Goal: Navigation & Orientation: Find specific page/section

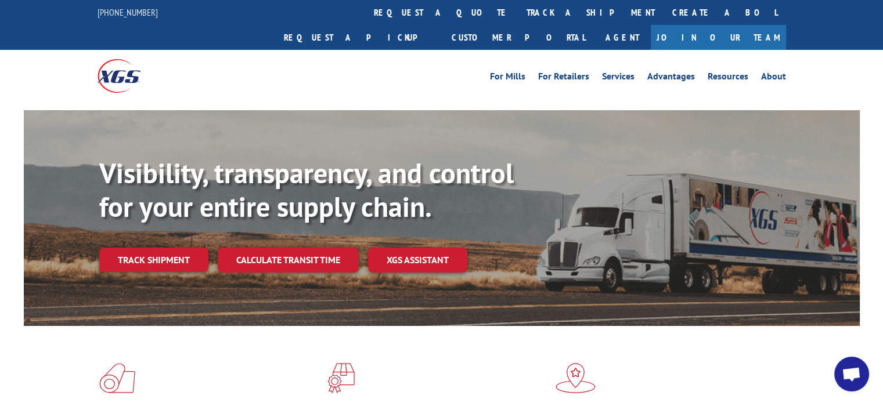
click at [852, 371] on span "Open chat" at bounding box center [851, 375] width 19 height 16
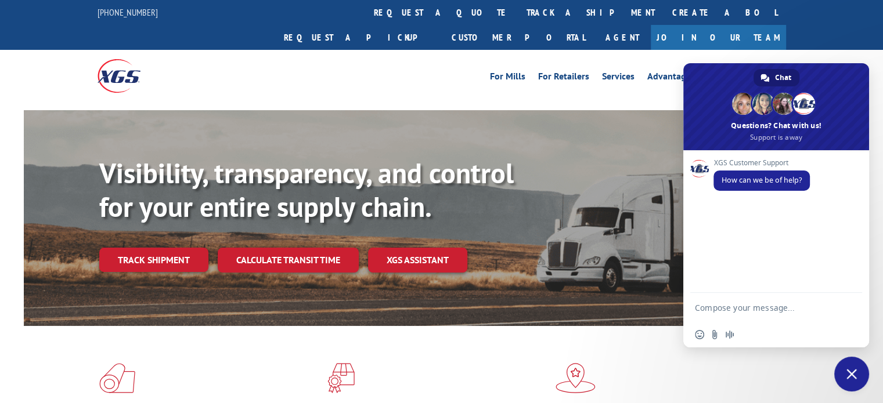
click at [615, 69] on div "For [PERSON_NAME] For Retailers Services Advantages Resources About For [PERSON…" at bounding box center [442, 76] width 689 height 52
click at [853, 369] on span "Close chat" at bounding box center [851, 374] width 10 height 10
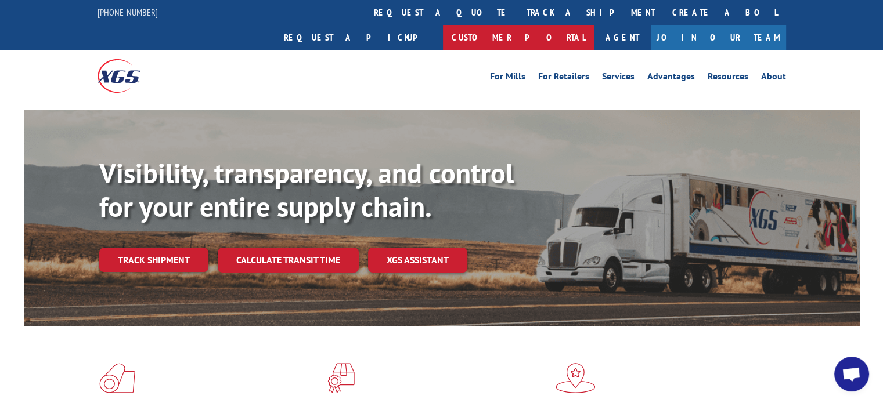
click at [594, 25] on link "Customer Portal" at bounding box center [518, 37] width 151 height 25
